Goal: Task Accomplishment & Management: Use online tool/utility

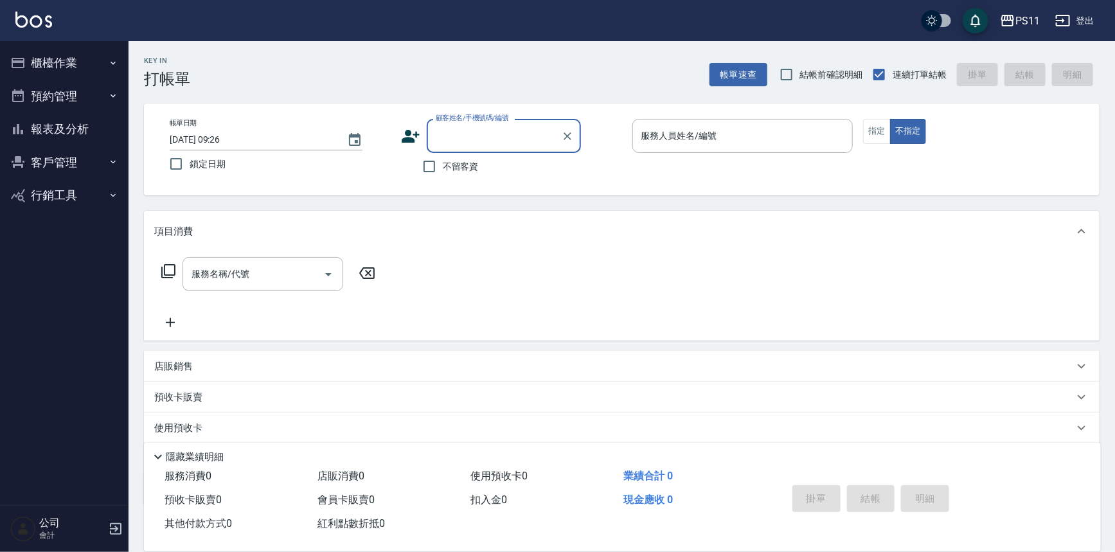
click at [75, 60] on button "櫃檯作業" at bounding box center [64, 62] width 118 height 33
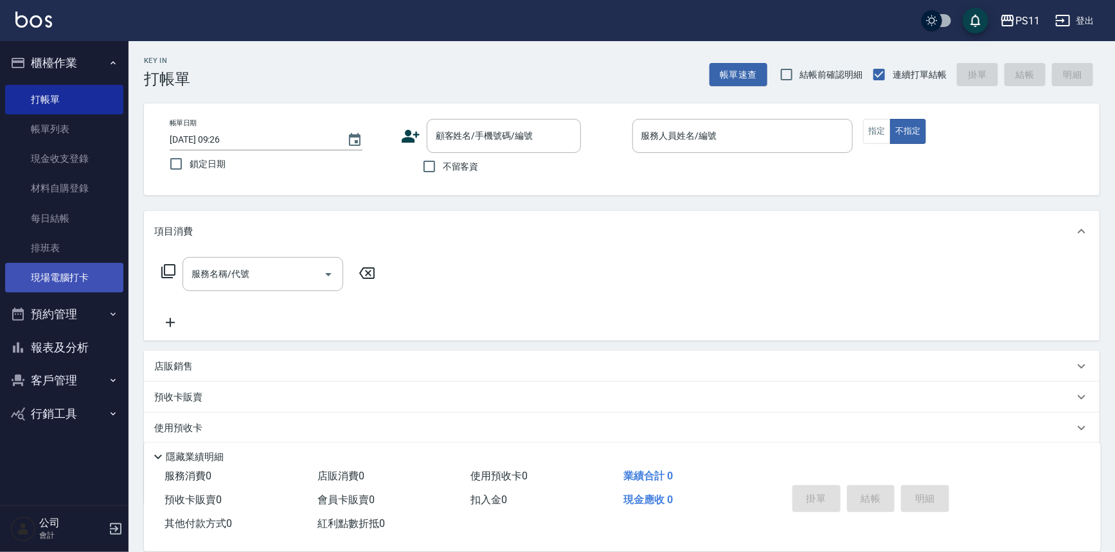
click at [102, 279] on link "現場電腦打卡" at bounding box center [64, 278] width 118 height 30
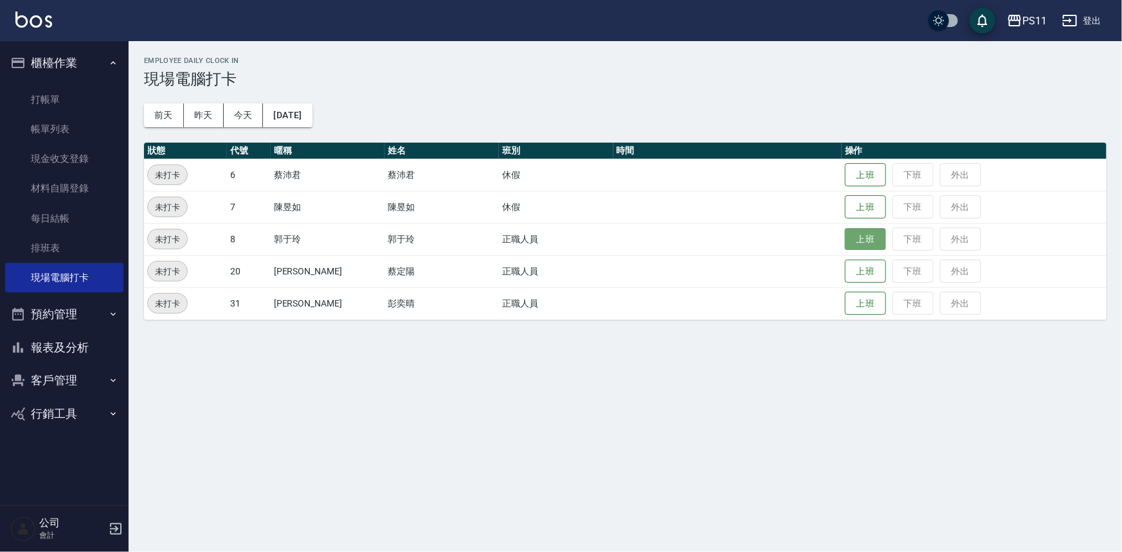
click at [848, 244] on button "上班" at bounding box center [865, 239] width 41 height 22
click at [852, 278] on button "上班" at bounding box center [865, 271] width 41 height 22
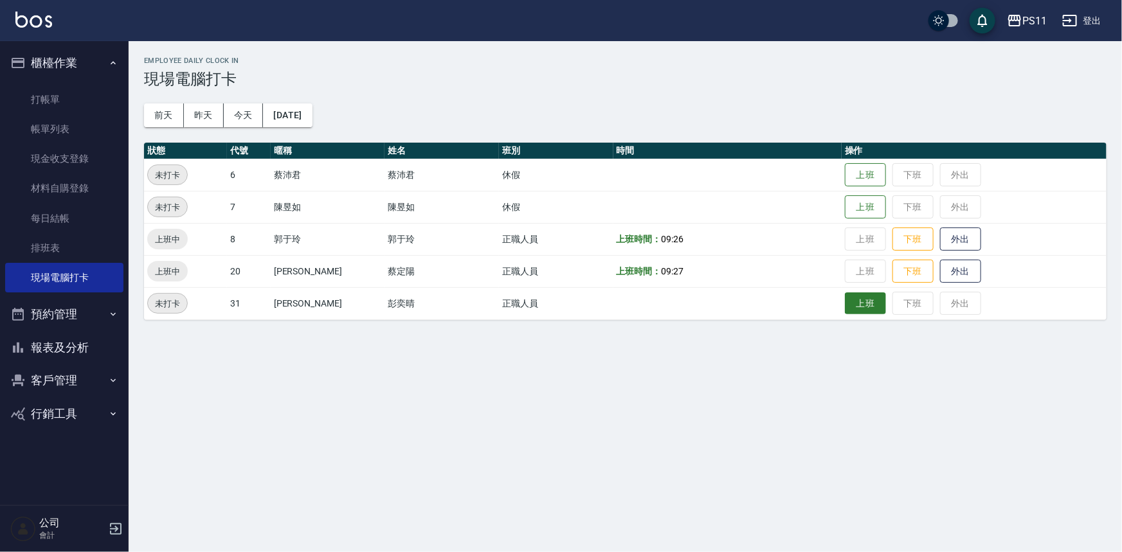
click at [853, 307] on button "上班" at bounding box center [865, 303] width 41 height 22
click at [79, 343] on button "報表及分析" at bounding box center [64, 347] width 118 height 33
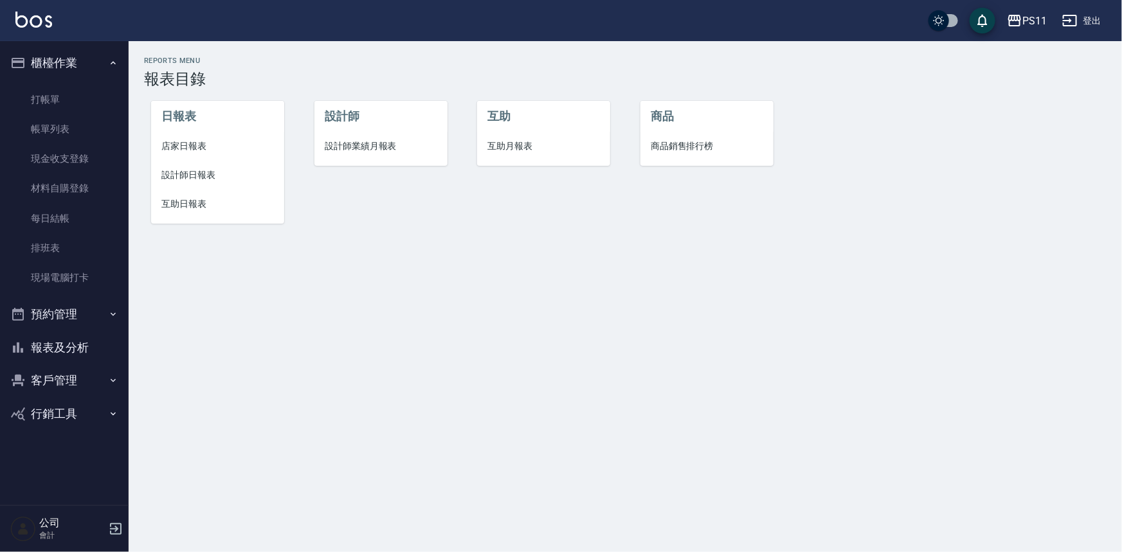
click at [201, 205] on span "互助日報表" at bounding box center [217, 203] width 112 height 13
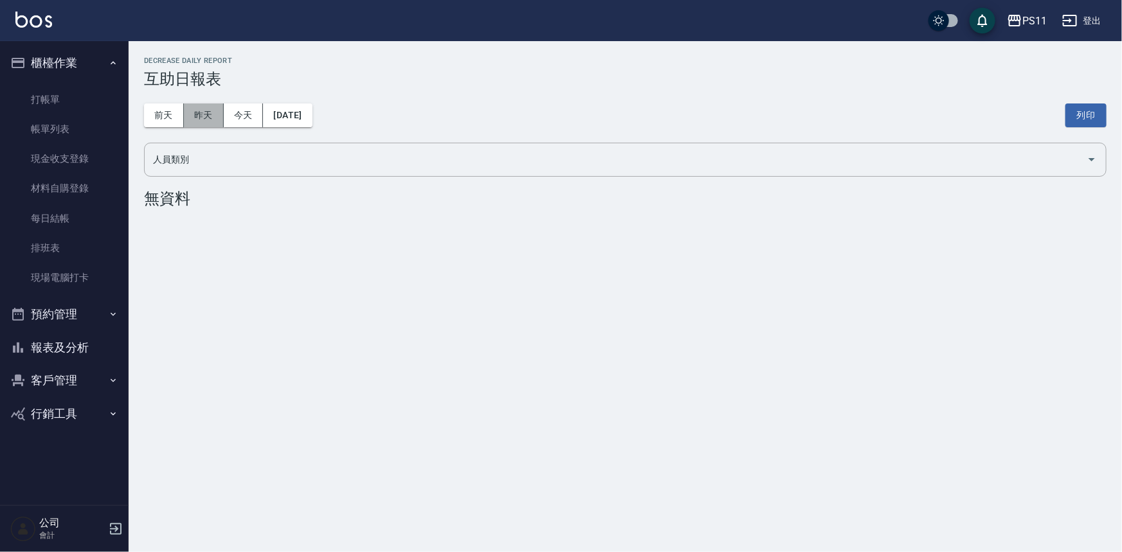
click at [197, 106] on button "昨天" at bounding box center [204, 115] width 40 height 24
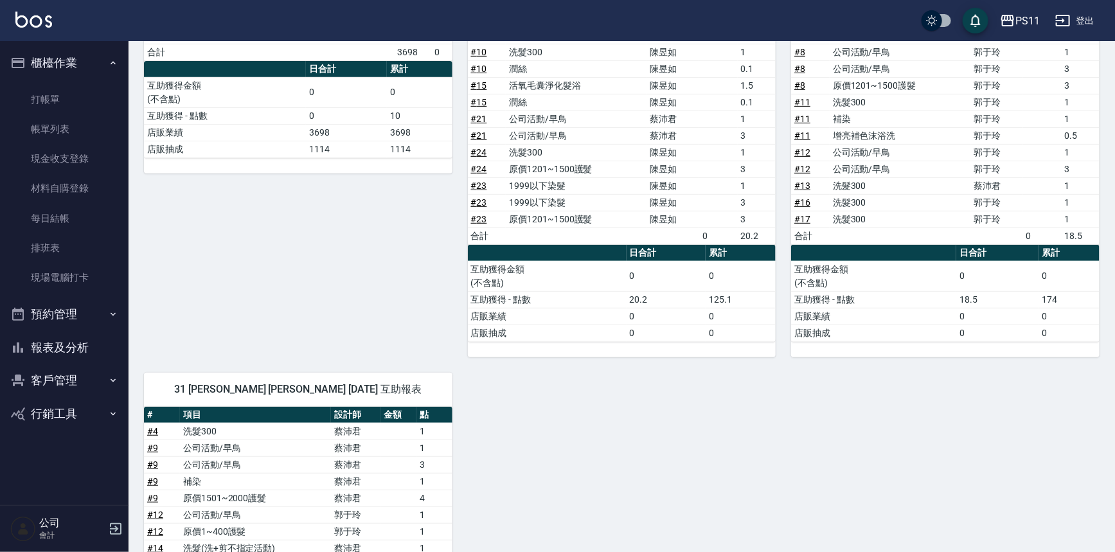
scroll to position [217, 0]
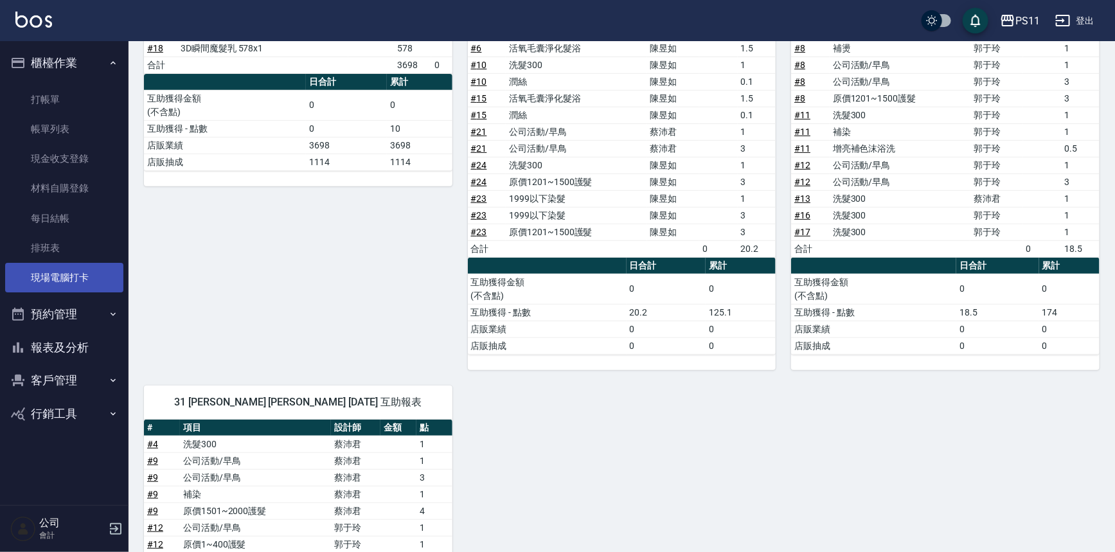
click at [76, 280] on link "現場電腦打卡" at bounding box center [64, 278] width 118 height 30
